Goal: Navigation & Orientation: Find specific page/section

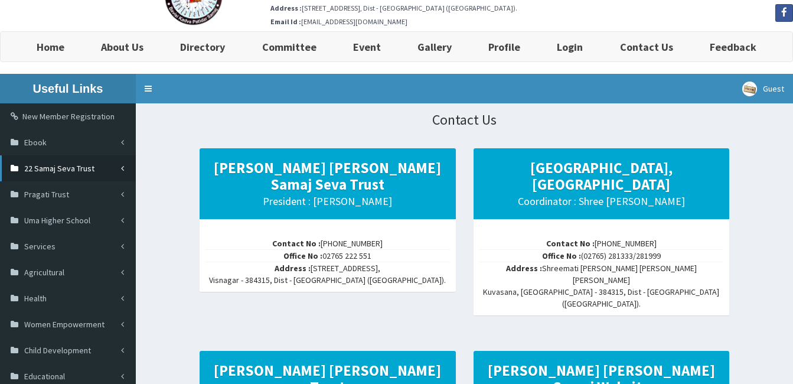
scroll to position [59, 0]
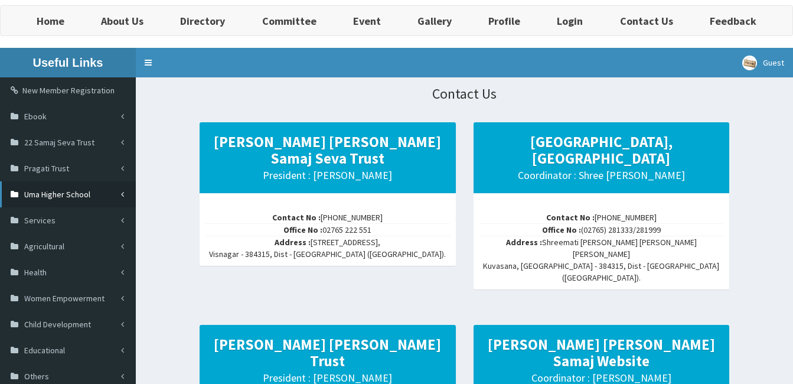
click at [96, 193] on link "Uma Higher School" at bounding box center [68, 194] width 136 height 26
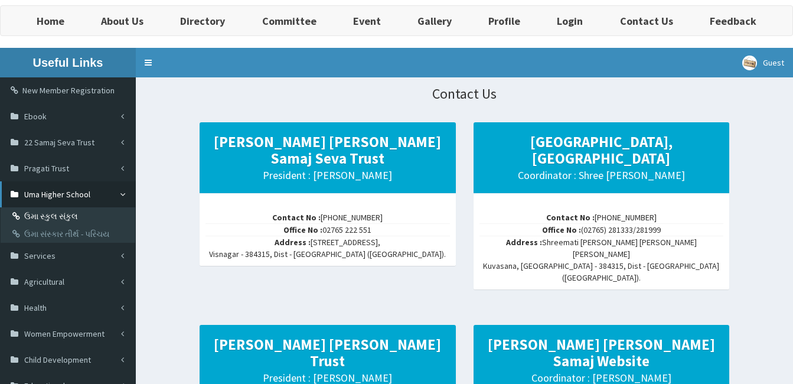
click at [75, 214] on link "ઉમા સ્કુલ સંકુલ" at bounding box center [70, 216] width 132 height 18
click at [87, 192] on span "Uma Higher School" at bounding box center [57, 194] width 66 height 11
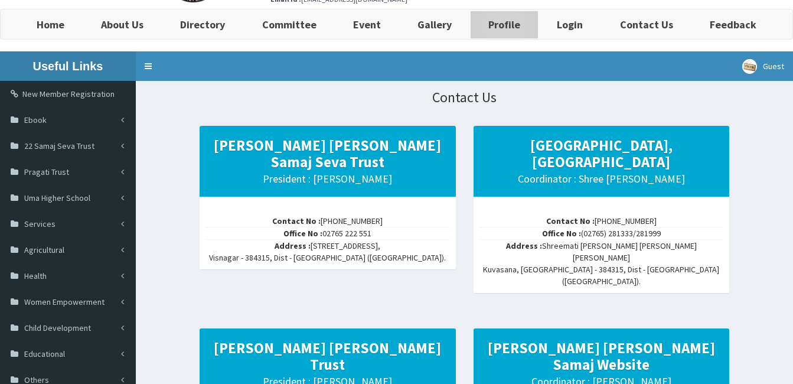
scroll to position [0, 0]
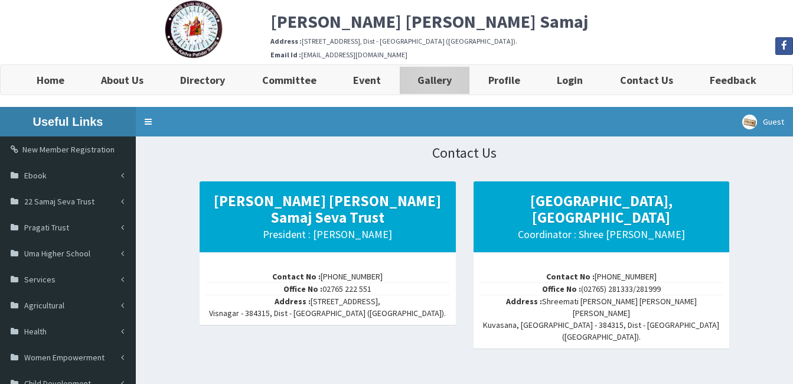
click at [447, 85] on b "Gallery" at bounding box center [434, 80] width 34 height 14
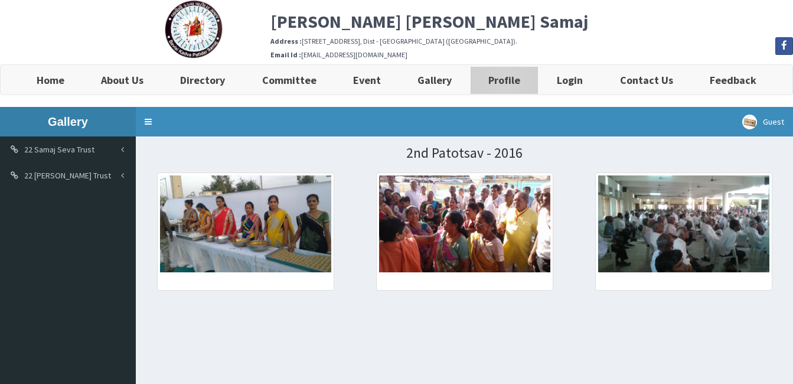
click at [517, 87] on b "Profile" at bounding box center [504, 80] width 32 height 14
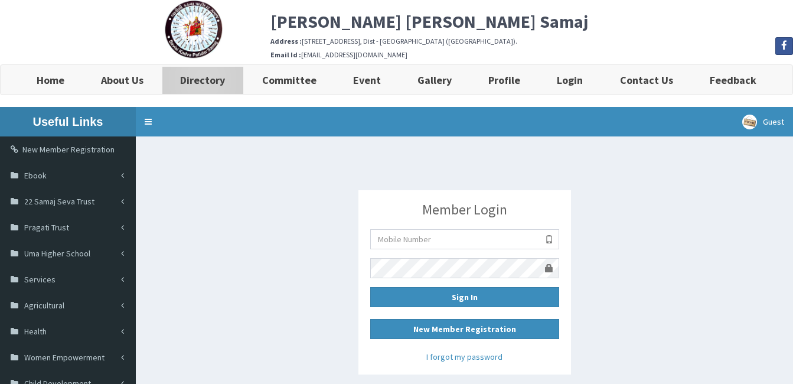
click at [201, 86] on b "Directory" at bounding box center [202, 80] width 45 height 14
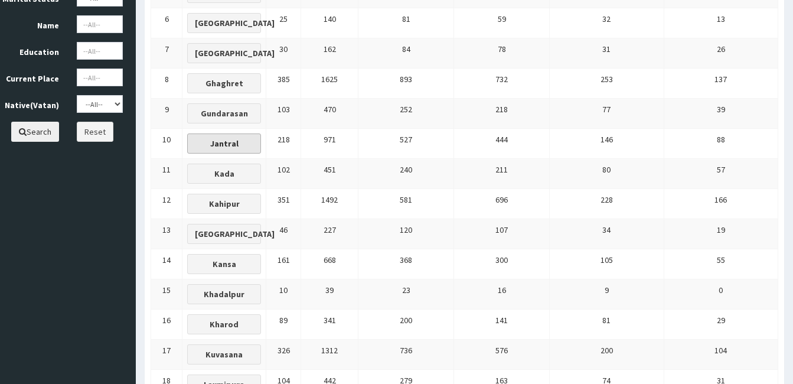
scroll to position [354, 0]
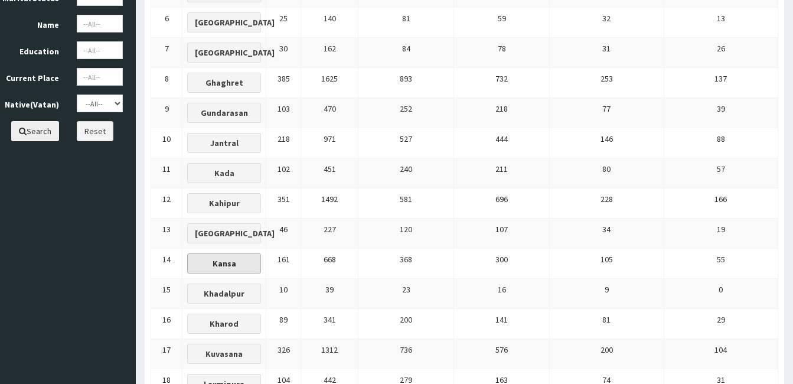
click at [261, 260] on button "Kansa" at bounding box center [224, 263] width 74 height 20
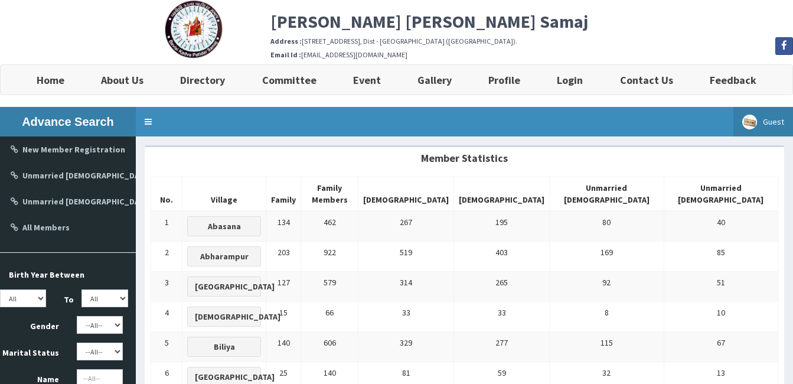
click at [774, 126] on span "Guest" at bounding box center [773, 121] width 21 height 11
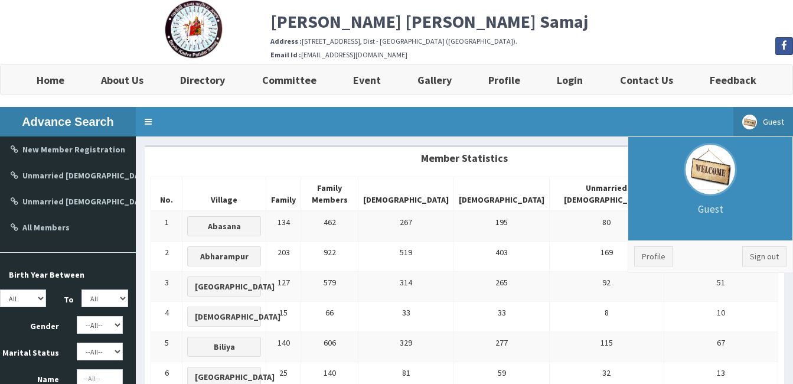
click at [710, 208] on p "Guest" at bounding box center [710, 209] width 152 height 14
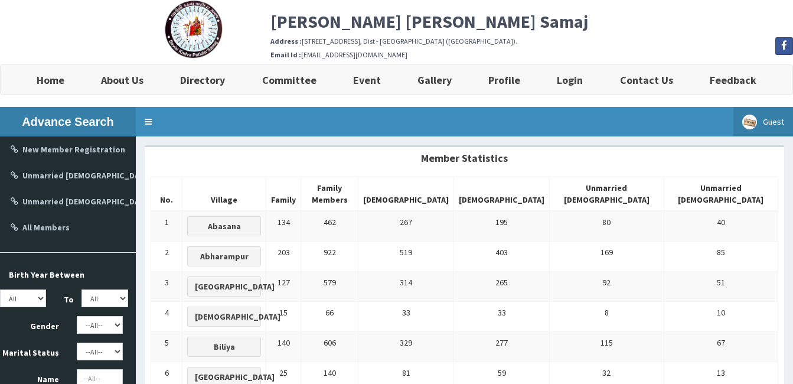
click at [774, 126] on span "Guest" at bounding box center [773, 121] width 21 height 11
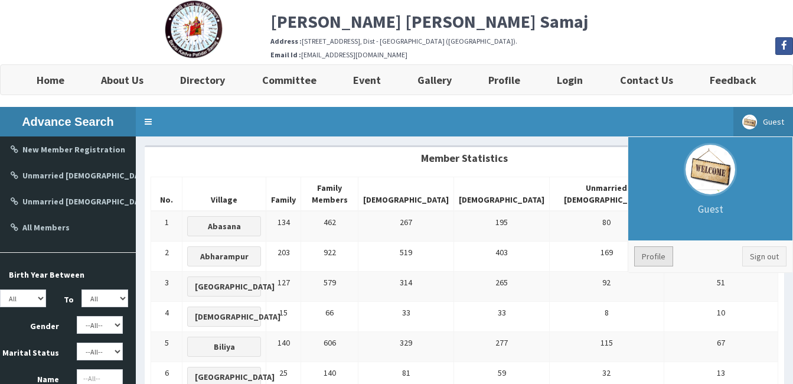
click at [642, 253] on link "Profile" at bounding box center [653, 256] width 39 height 20
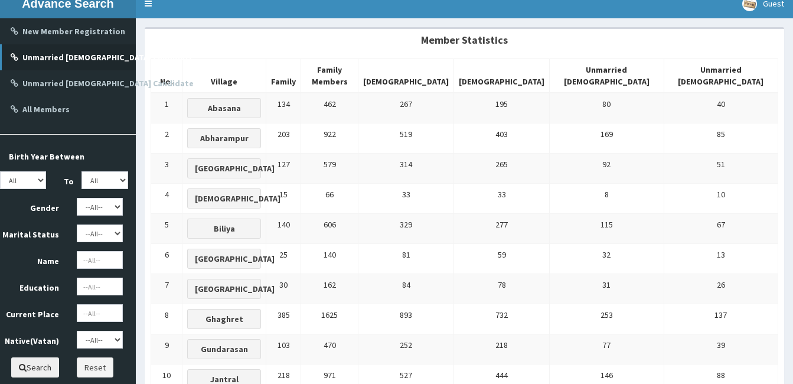
scroll to position [59, 0]
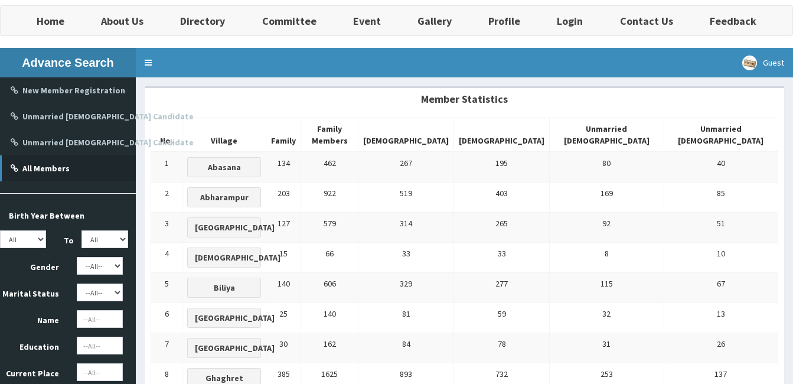
click at [54, 166] on b "All Members" at bounding box center [45, 168] width 47 height 11
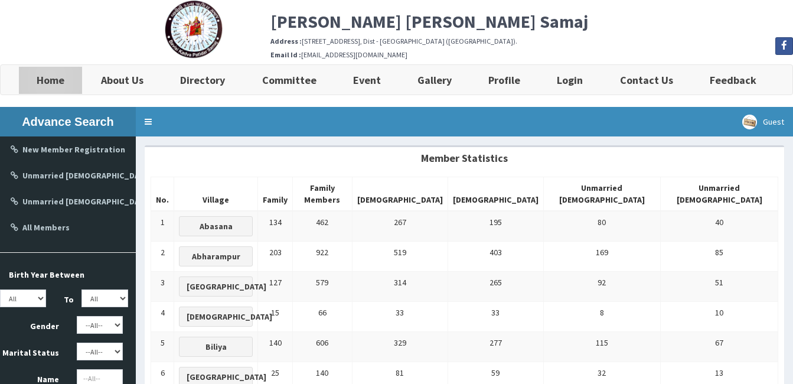
click at [51, 87] on b "Home" at bounding box center [51, 80] width 28 height 14
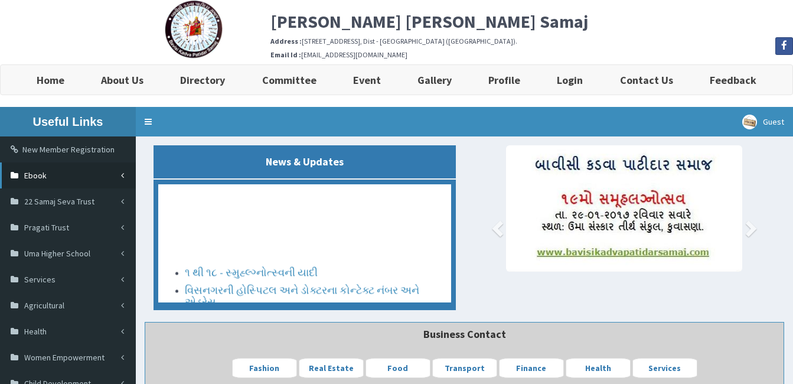
click at [113, 172] on link "Ebook" at bounding box center [68, 175] width 136 height 26
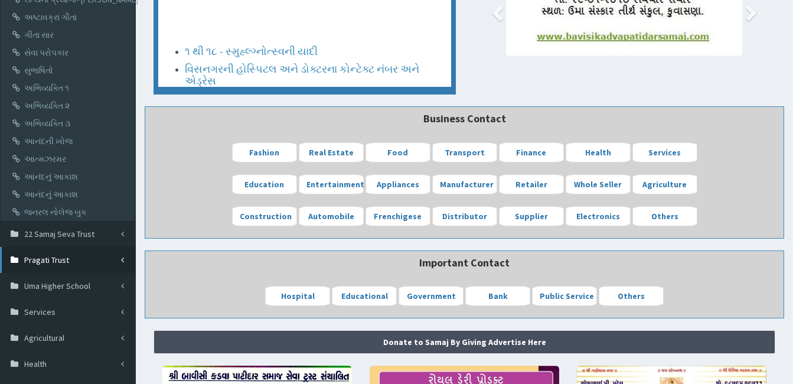
scroll to position [236, 0]
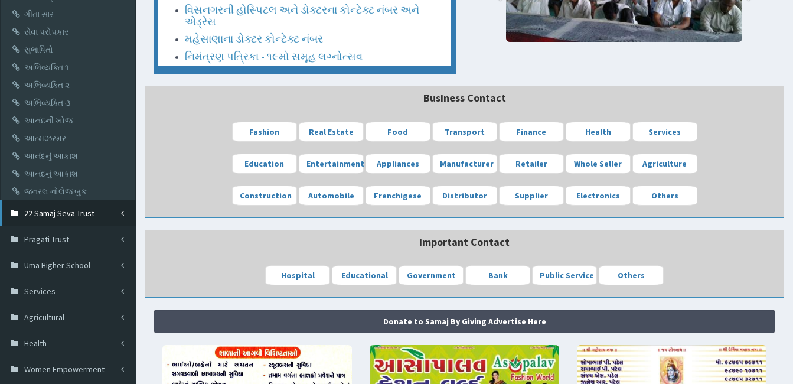
click at [93, 211] on span "22 Samaj Seva Trust" at bounding box center [59, 213] width 70 height 11
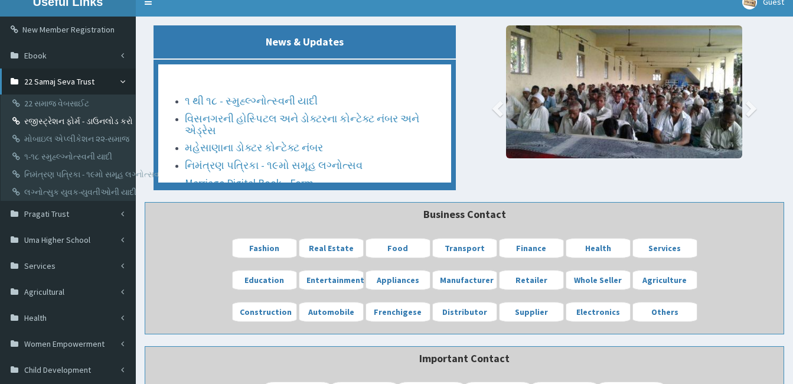
scroll to position [118, 0]
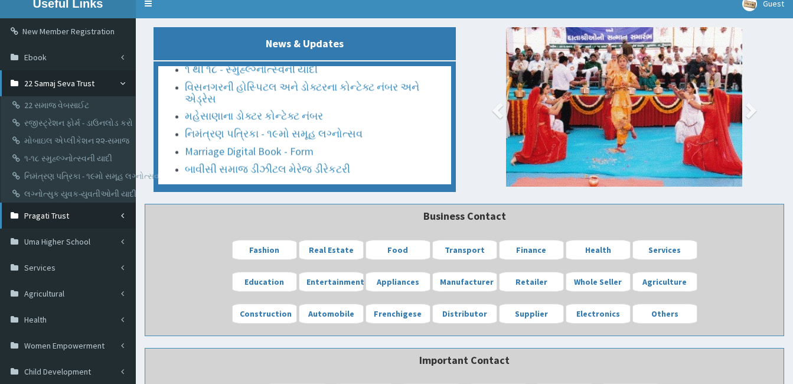
click at [102, 208] on link "Pragati Trust" at bounding box center [68, 215] width 136 height 26
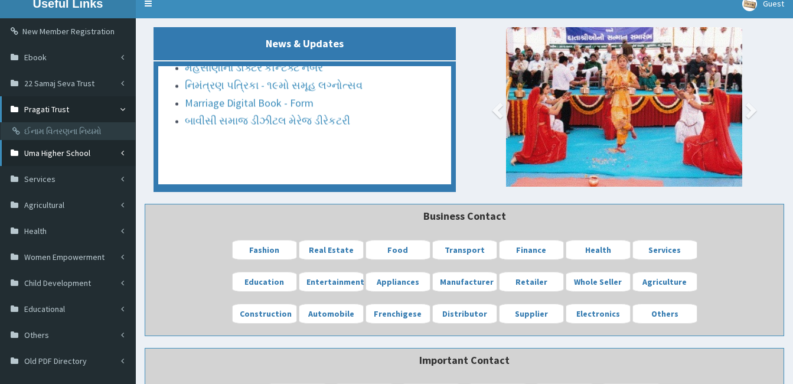
click at [89, 149] on span "Uma Higher School" at bounding box center [57, 153] width 66 height 11
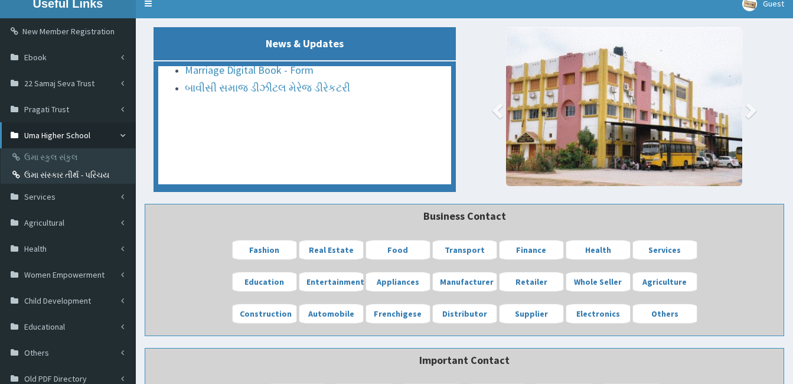
click at [80, 175] on link "ઉમા સંસ્કાર તીર્થ - પરિચય" at bounding box center [70, 175] width 132 height 18
